Goal: Find specific page/section: Find specific page/section

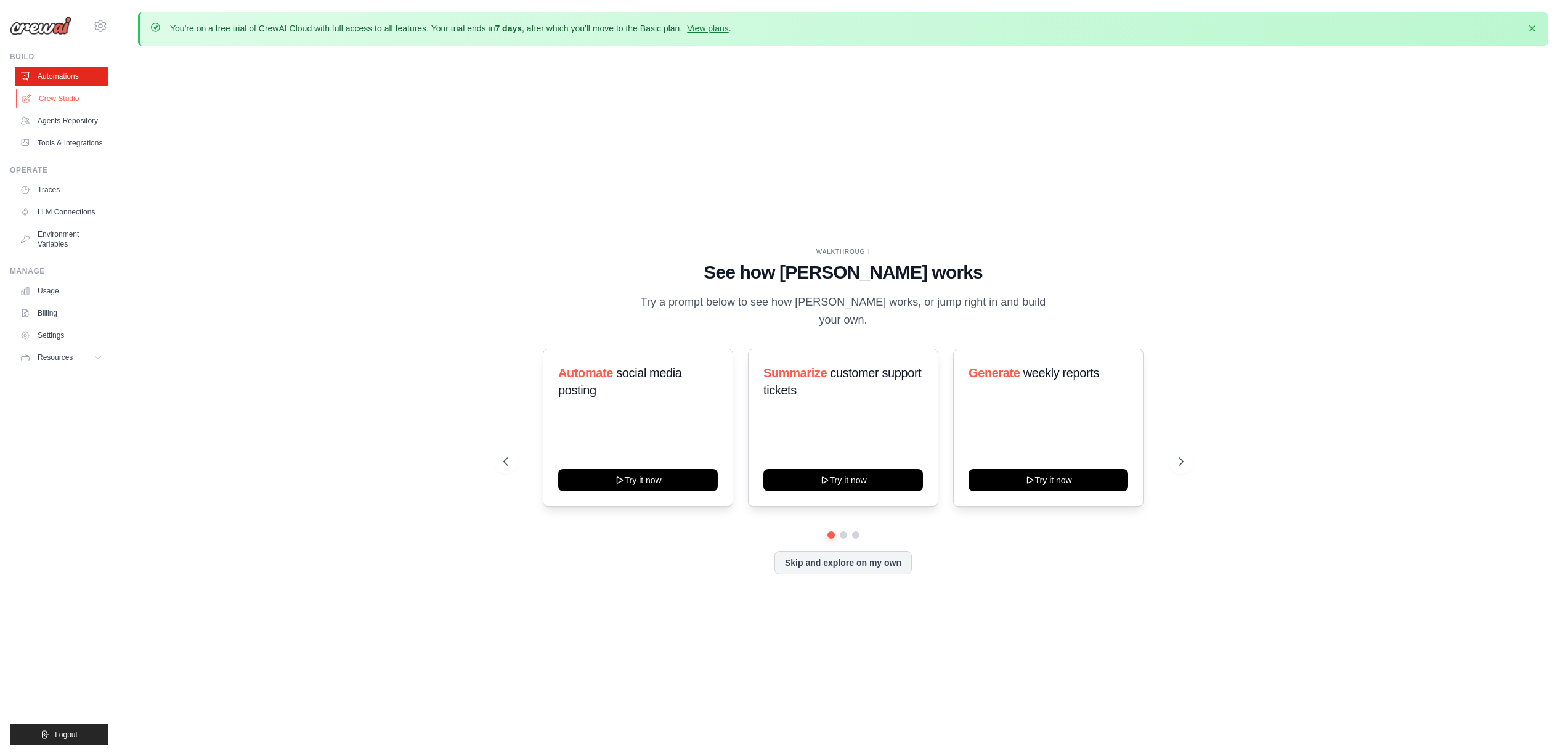
click at [59, 104] on link "Crew Studio" at bounding box center [63, 98] width 93 height 20
